Goal: Transaction & Acquisition: Purchase product/service

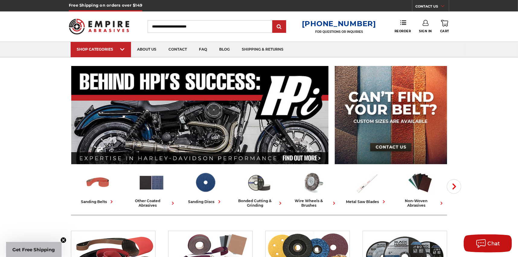
type input "**********"
click at [424, 27] on link "Sign In" at bounding box center [425, 26] width 13 height 13
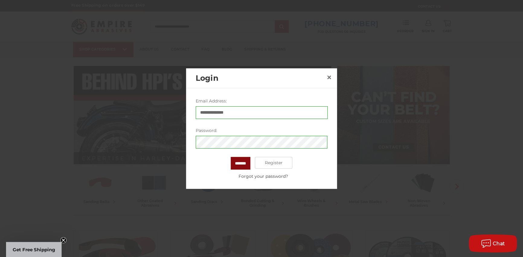
click at [242, 163] on input "*******" at bounding box center [240, 163] width 20 height 13
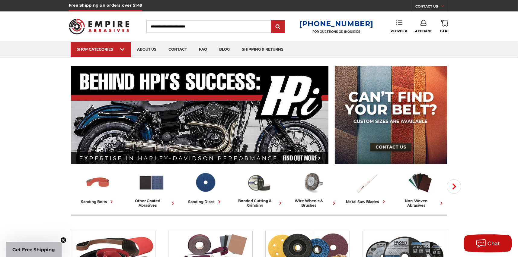
click at [400, 28] on link "Reorder" at bounding box center [398, 26] width 17 height 13
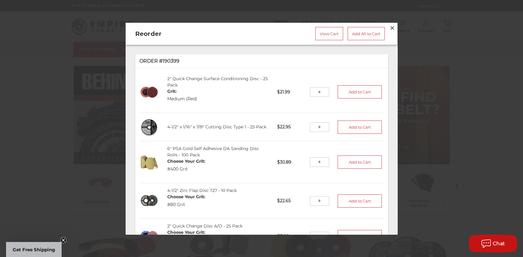
click at [315, 89] on input "tel" at bounding box center [320, 92] width 20 height 10
type input "*"
click at [357, 87] on button "Add to Cart" at bounding box center [359, 91] width 44 height 13
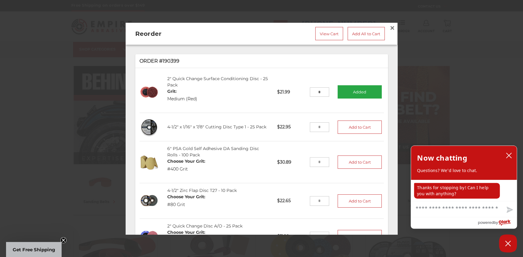
click at [313, 160] on input "tel" at bounding box center [320, 162] width 20 height 10
type input "*"
click at [364, 157] on button "Add to Cart" at bounding box center [359, 162] width 44 height 13
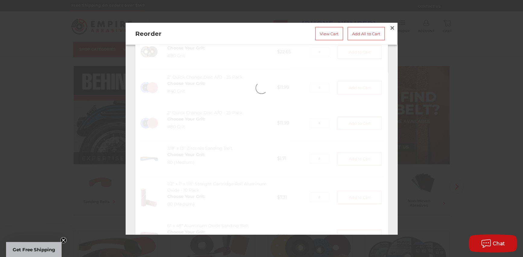
scroll to position [151, 0]
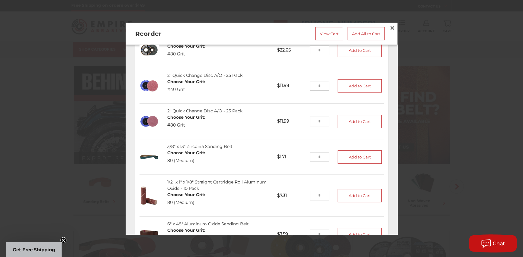
click at [317, 82] on input "tel" at bounding box center [320, 86] width 20 height 10
type input "*"
click at [345, 81] on button "Add to Cart" at bounding box center [359, 85] width 44 height 13
click at [312, 117] on input "tel" at bounding box center [320, 122] width 20 height 10
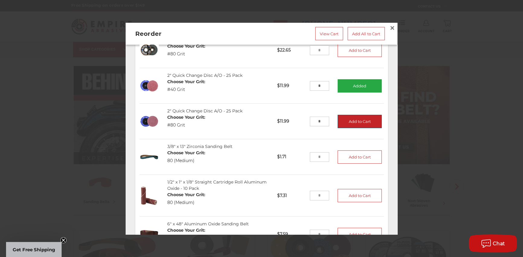
type input "*"
click at [366, 115] on button "Add to Cart" at bounding box center [359, 121] width 44 height 13
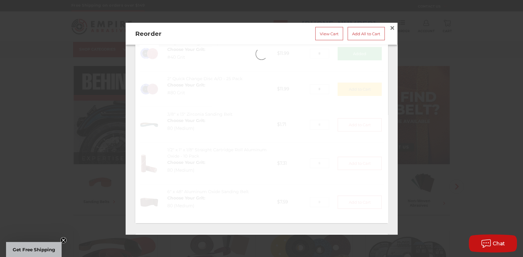
scroll to position [211, 0]
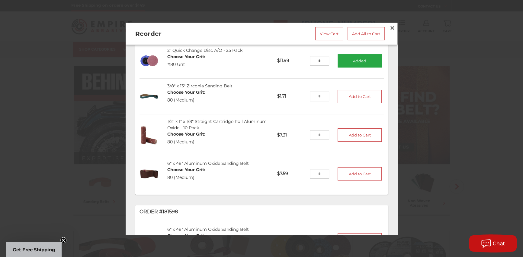
click at [312, 170] on input "tel" at bounding box center [320, 174] width 20 height 10
type input "*"
click at [348, 168] on button "Add to Cart" at bounding box center [359, 173] width 44 height 13
click at [311, 132] on input "tel" at bounding box center [320, 136] width 20 height 10
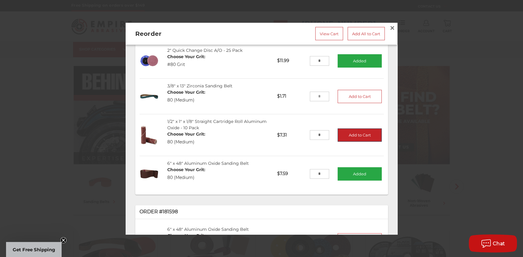
type input "*"
click at [353, 134] on button "Add to Cart" at bounding box center [359, 135] width 44 height 13
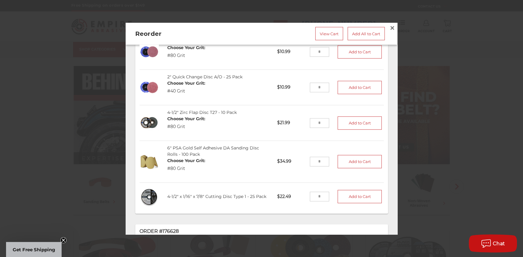
scroll to position [513, 0]
click at [312, 158] on input "tel" at bounding box center [320, 162] width 20 height 10
type input "*"
click at [349, 158] on button "Add to Cart" at bounding box center [359, 161] width 44 height 13
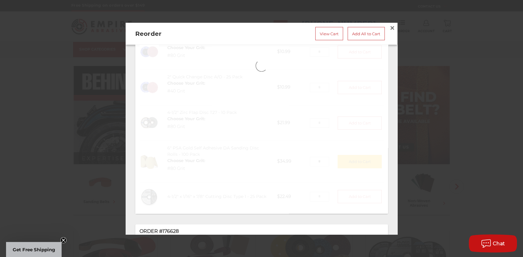
scroll to position [422, 0]
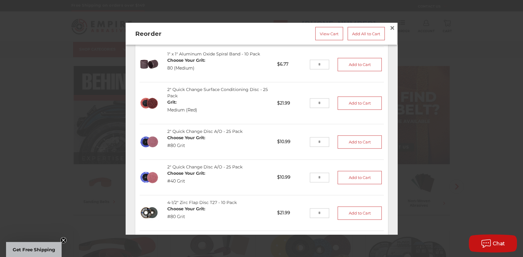
click at [313, 62] on input "tel" at bounding box center [320, 65] width 20 height 10
type input "*"
click at [341, 61] on button "Add to Cart" at bounding box center [359, 64] width 44 height 13
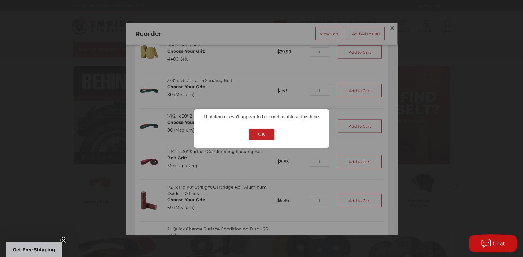
scroll to position [724, 0]
click at [261, 134] on button "OK" at bounding box center [261, 134] width 26 height 11
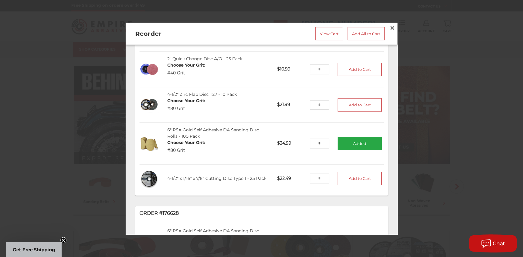
scroll to position [430, 0]
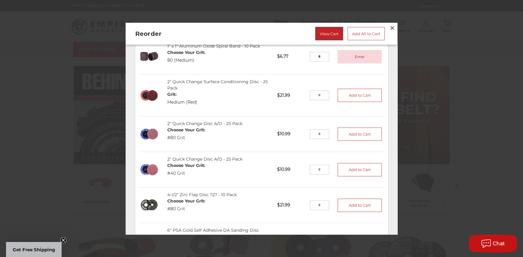
click at [322, 27] on link "View Cart" at bounding box center [329, 33] width 28 height 13
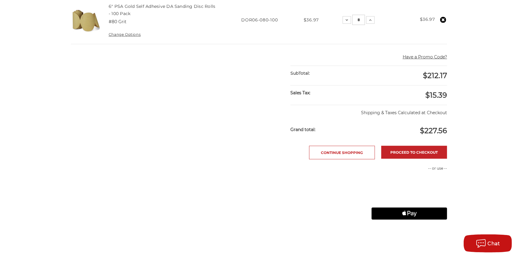
scroll to position [452, 0]
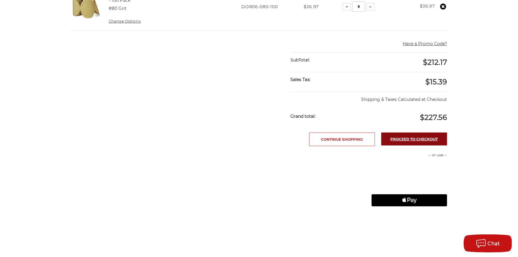
click at [408, 138] on link "Proceed to checkout" at bounding box center [414, 139] width 66 height 13
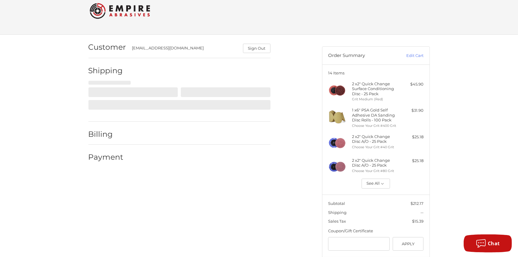
scroll to position [19, 0]
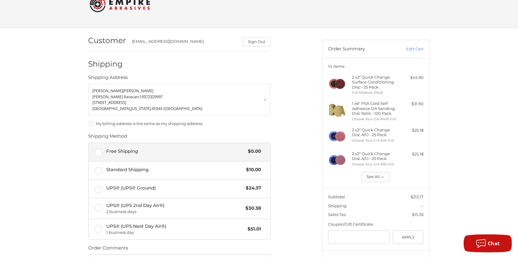
click at [97, 154] on label "Free Shipping $0.00" at bounding box center [179, 152] width 181 height 18
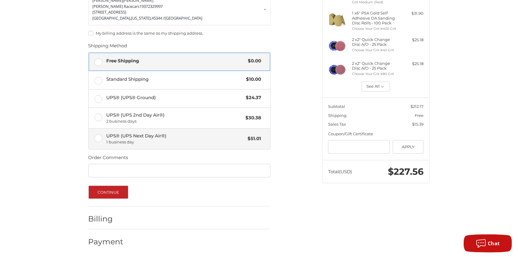
scroll to position [110, 0]
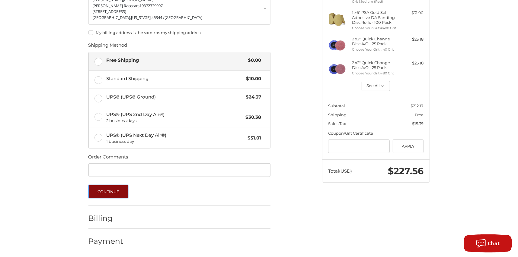
click at [109, 192] on button "Continue" at bounding box center [108, 191] width 40 height 13
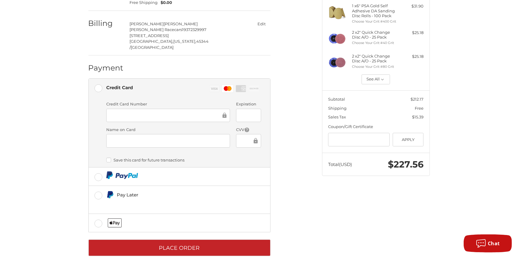
scroll to position [117, 0]
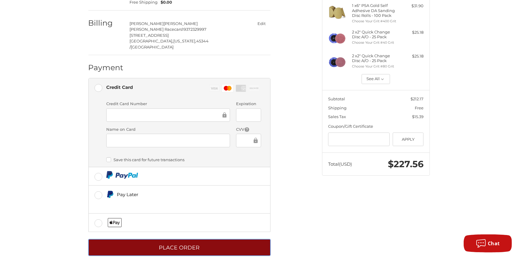
click at [179, 240] on button "Place Order" at bounding box center [179, 248] width 182 height 17
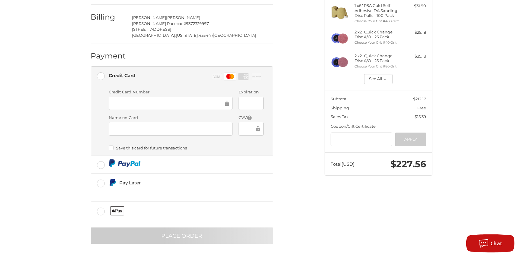
scroll to position [0, 0]
